Goal: Navigation & Orientation: Find specific page/section

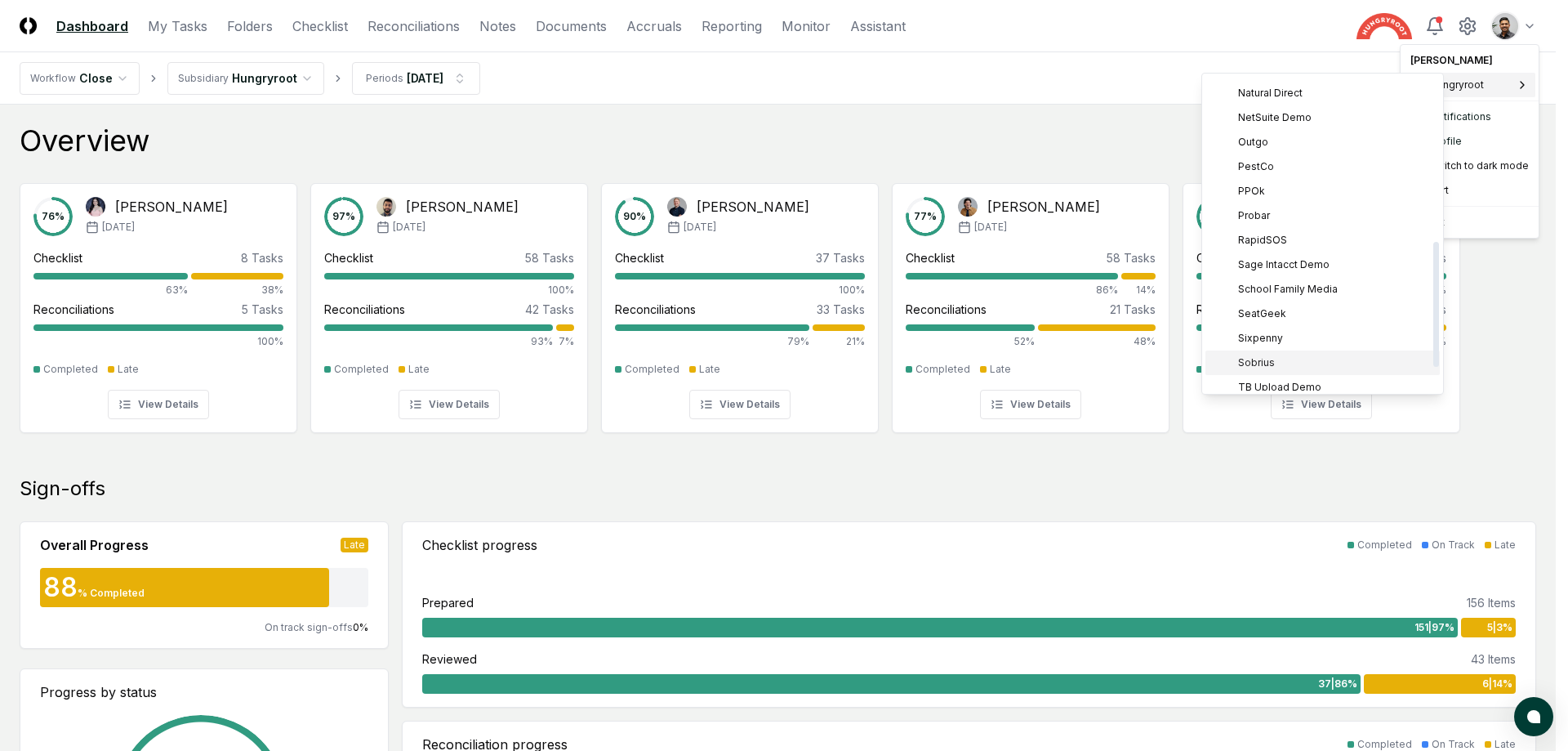
scroll to position [471, 0]
click at [1302, 337] on div "TB Upload Demo" at bounding box center [1322, 328] width 234 height 24
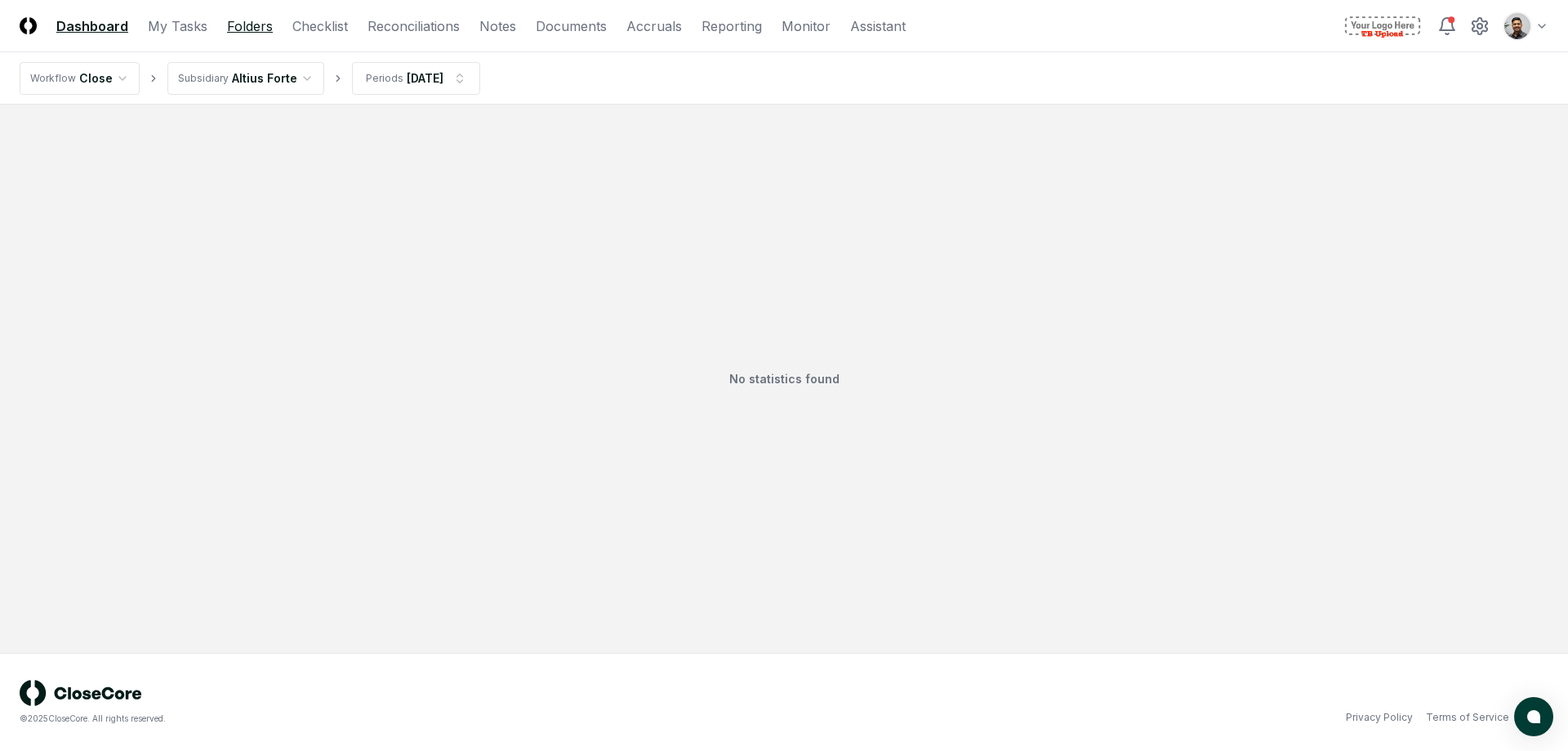
click at [231, 33] on link "Folders" at bounding box center [250, 26] width 46 height 19
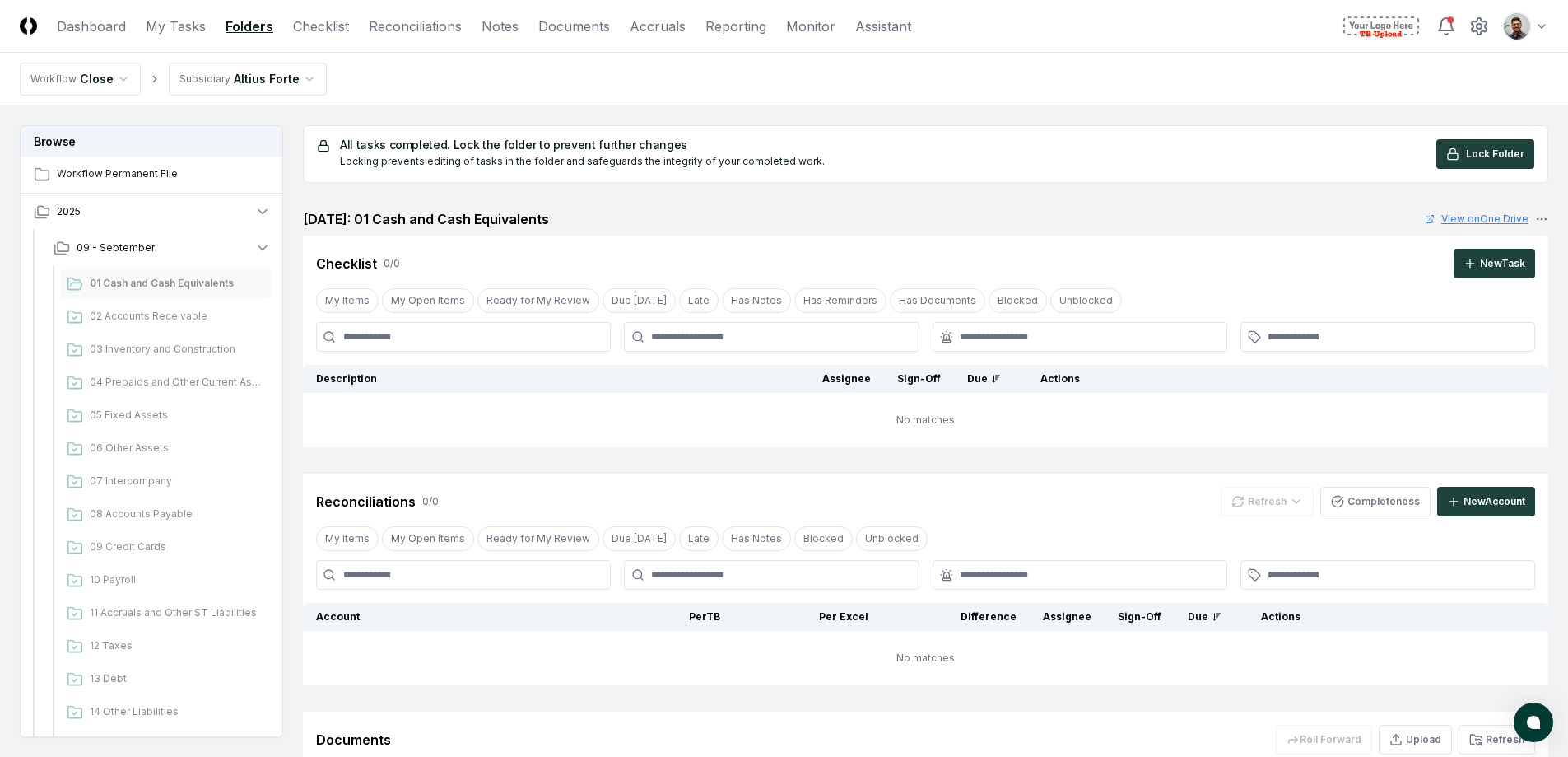
click at [1468, 221] on link "View on One Drive" at bounding box center [1476, 218] width 104 height 15
